Goal: Transaction & Acquisition: Purchase product/service

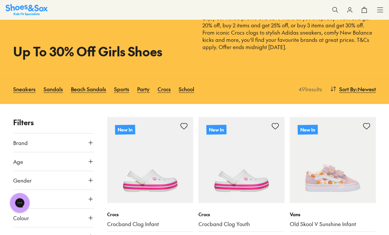
scroll to position [37, 0]
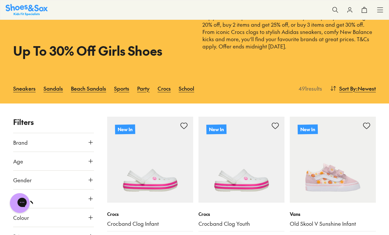
click at [86, 143] on button "Brand" at bounding box center [53, 142] width 81 height 18
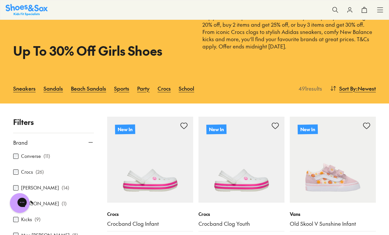
click at [88, 149] on button "Brand" at bounding box center [53, 142] width 81 height 18
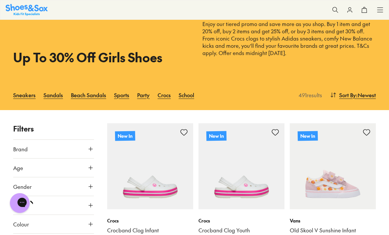
scroll to position [31, 0]
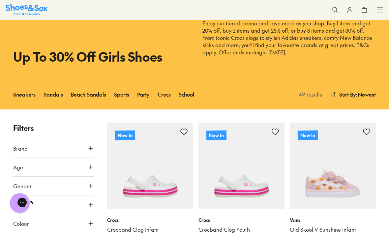
click at [84, 145] on button "Brand" at bounding box center [53, 148] width 81 height 18
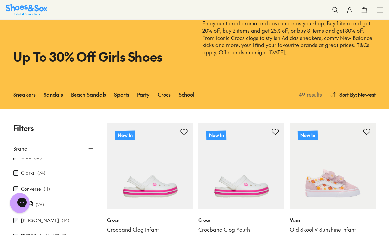
scroll to position [87, 0]
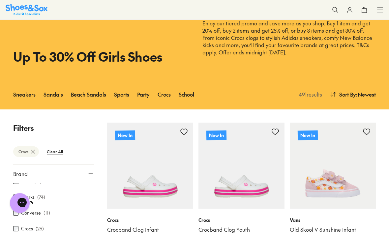
scroll to position [52, 0]
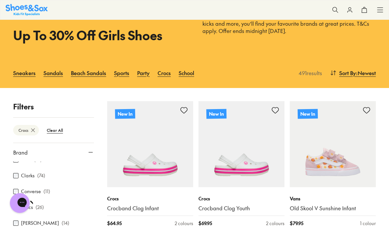
type input "***"
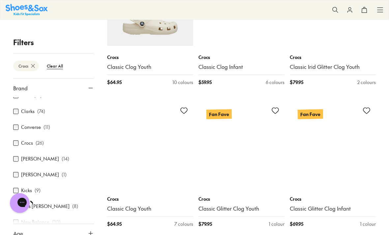
scroll to position [762, 0]
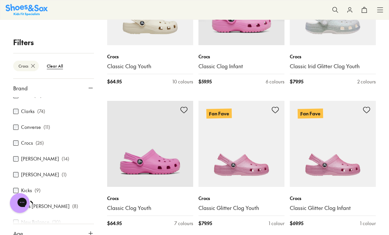
click at [311, 205] on link "Classic Glitter Clog Infant" at bounding box center [333, 208] width 86 height 7
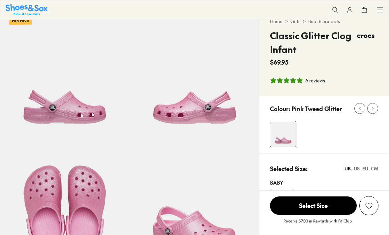
select select "*"
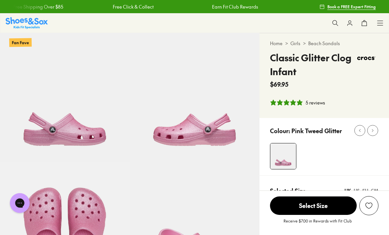
click at [303, 101] on icon "5 stars, 5 ratings" at bounding box center [300, 102] width 7 height 7
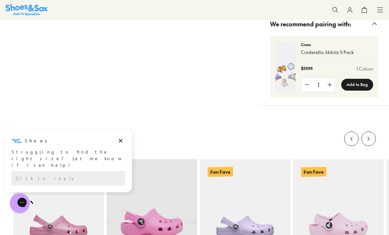
scroll to position [612, 0]
